Goal: Find specific page/section: Find specific page/section

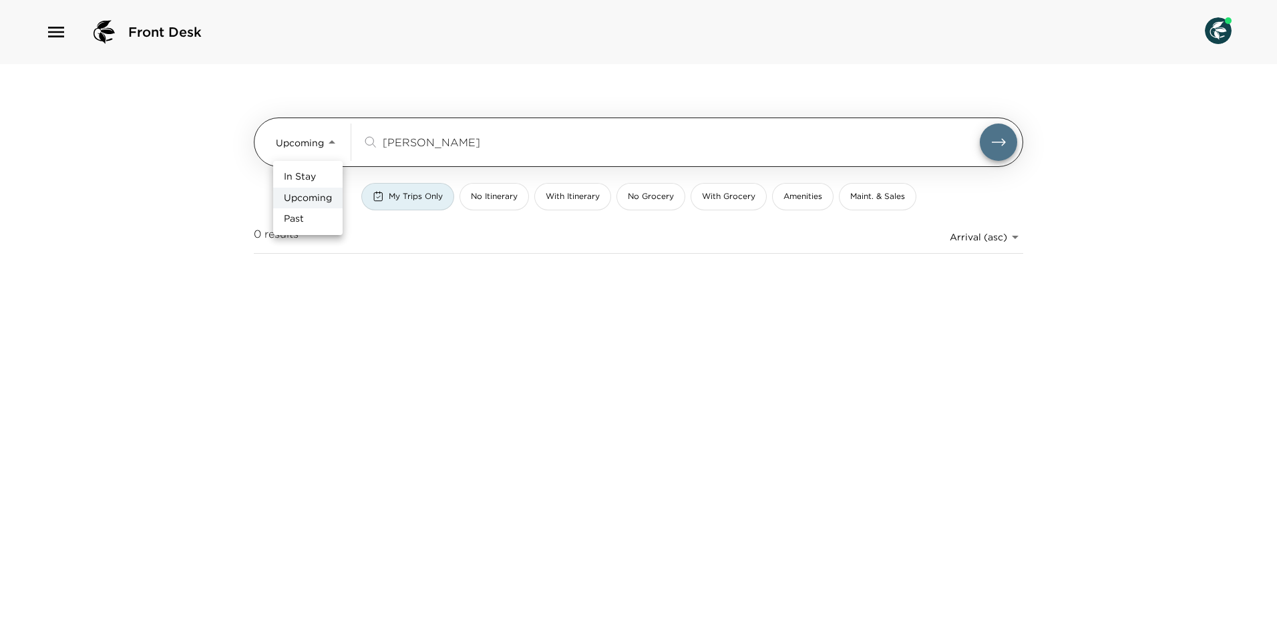
click at [336, 140] on body "Front Desk Upcoming Upcoming [PERSON_NAME] ​ My Trips Only No Itinerary With It…" at bounding box center [638, 318] width 1277 height 637
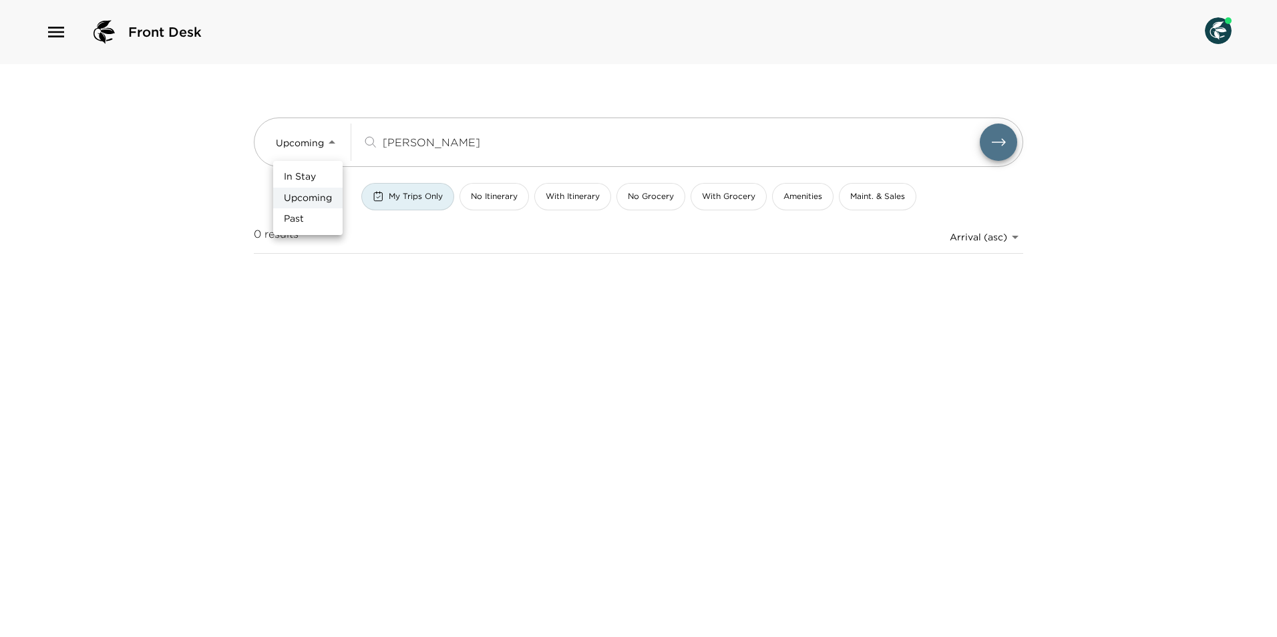
drag, startPoint x: 309, startPoint y: 192, endPoint x: 566, endPoint y: 222, distance: 258.2
click at [314, 194] on span "Upcoming" at bounding box center [308, 198] width 48 height 13
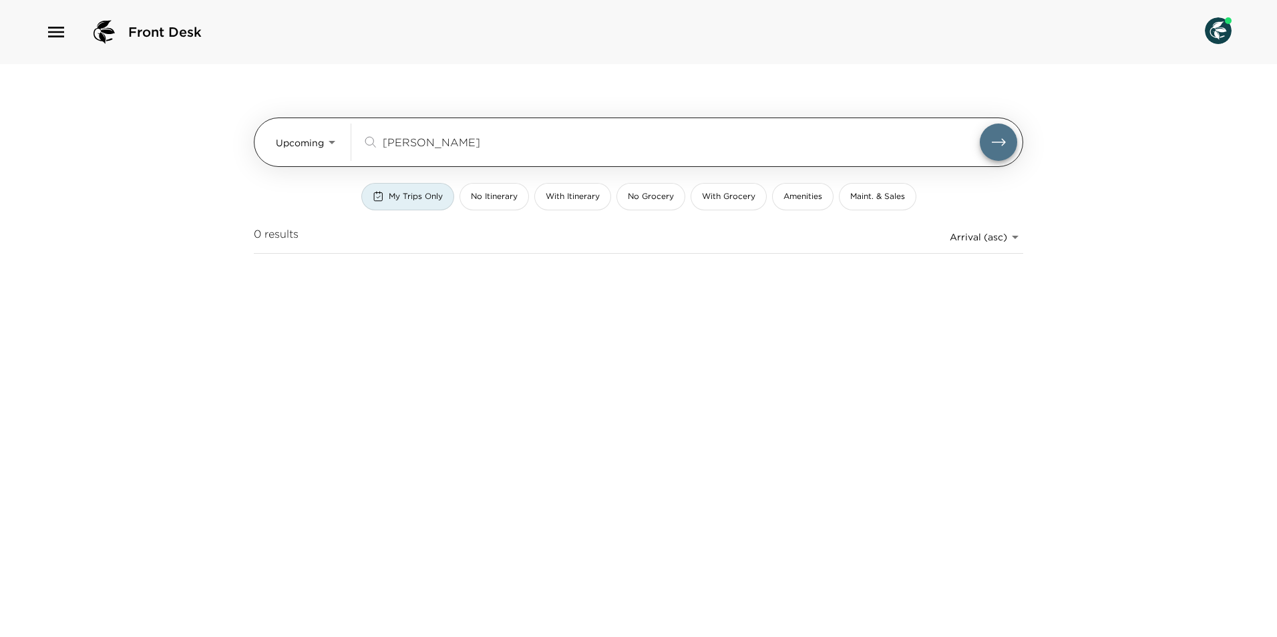
drag, startPoint x: 681, startPoint y: 151, endPoint x: 673, endPoint y: 144, distance: 11.0
click at [678, 146] on div "[PERSON_NAME] ​" at bounding box center [689, 142] width 655 height 37
type input "m"
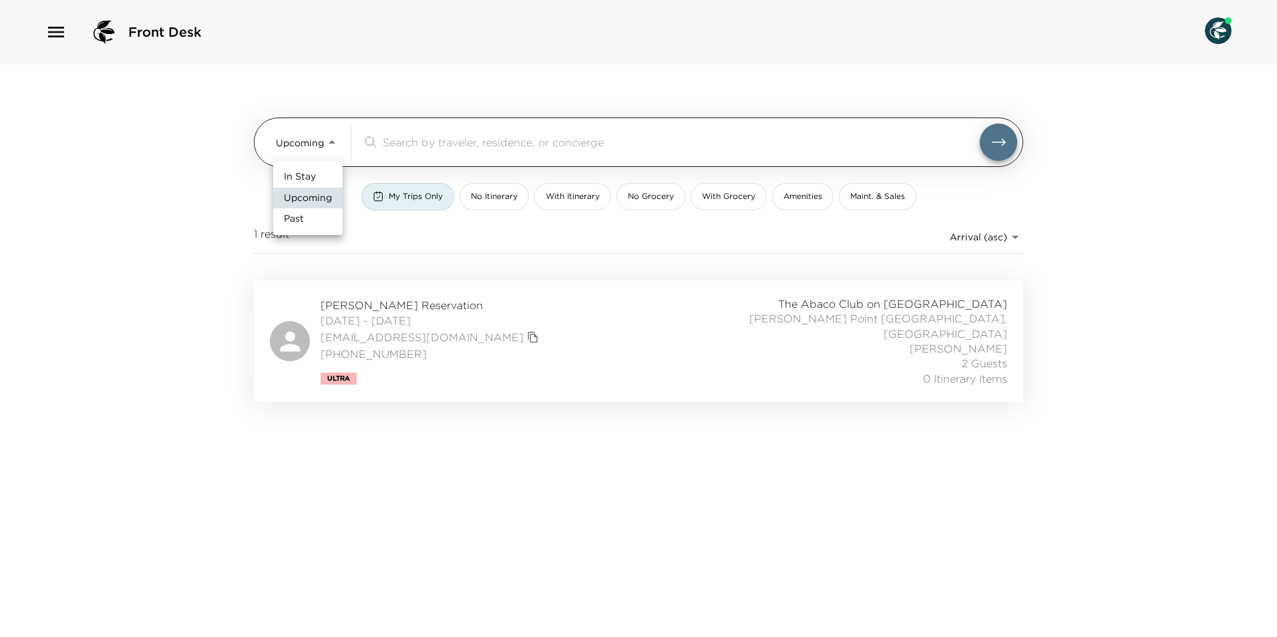
click at [336, 140] on body "Front Desk Upcoming Upcoming ​ My Trips Only No Itinerary With Itinerary No Gro…" at bounding box center [638, 318] width 1277 height 637
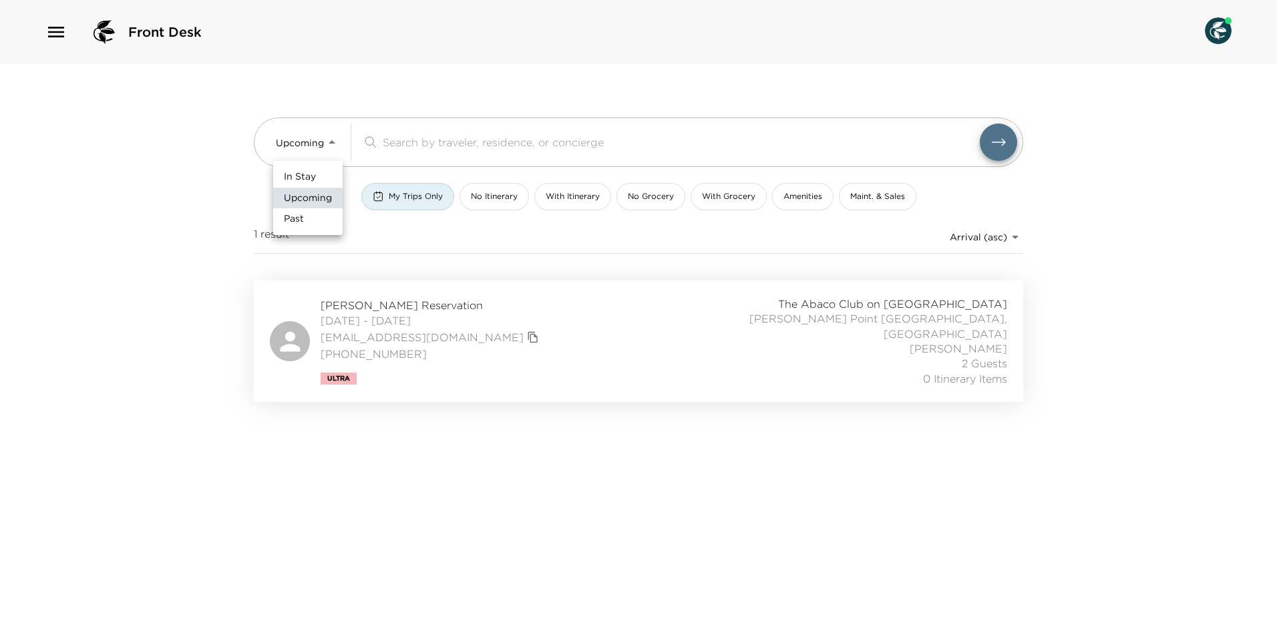
click at [485, 143] on div at bounding box center [638, 318] width 1277 height 637
click at [1015, 235] on body "Front Desk Upcoming Upcoming ​ My Trips Only No Itinerary With Itinerary No Gro…" at bounding box center [638, 318] width 1277 height 637
click at [1015, 235] on div at bounding box center [638, 318] width 1277 height 637
click at [1074, 216] on div "Front Desk Upcoming Upcoming ​ My Trips Only No Itinerary With Itinerary No Gro…" at bounding box center [638, 318] width 1277 height 637
click at [386, 196] on div "My Trips Only" at bounding box center [408, 196] width 70 height 11
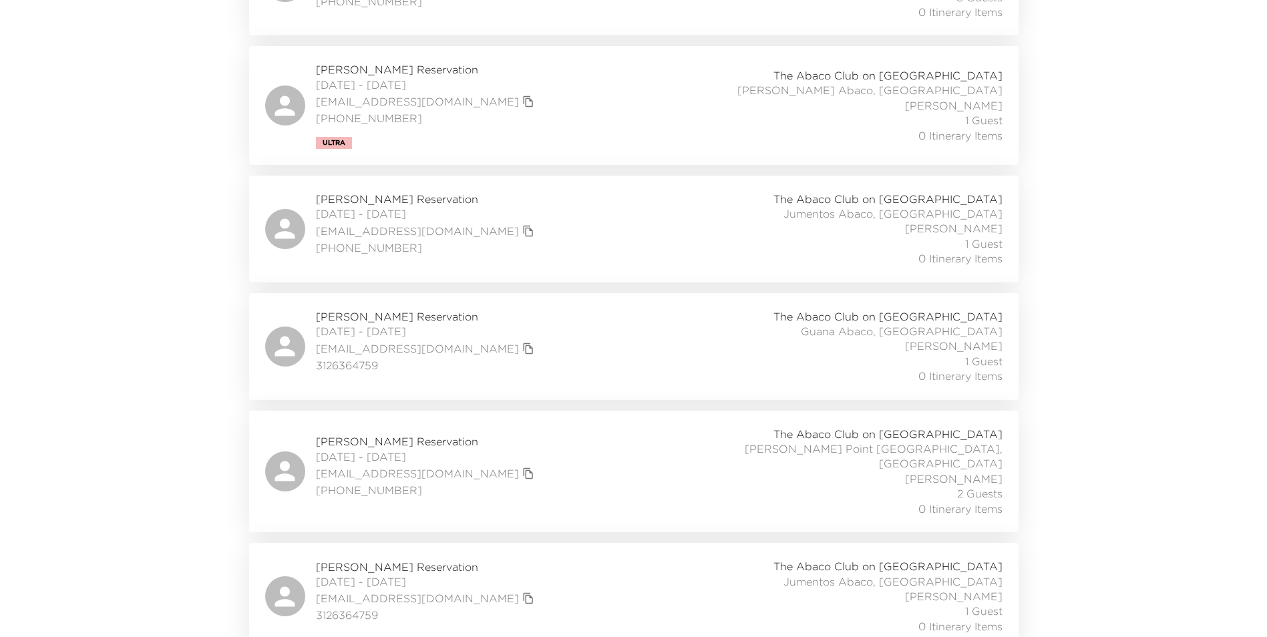
scroll to position [4598, 0]
